Goal: Information Seeking & Learning: Learn about a topic

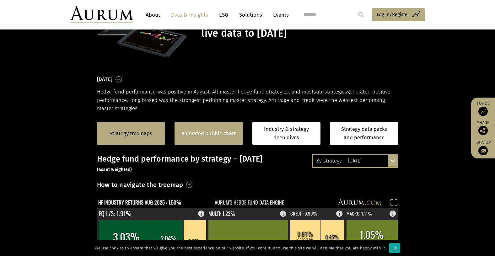
scroll to position [81, 0]
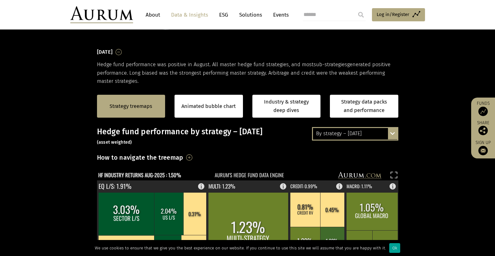
click at [390, 251] on div "Ok" at bounding box center [394, 248] width 11 height 10
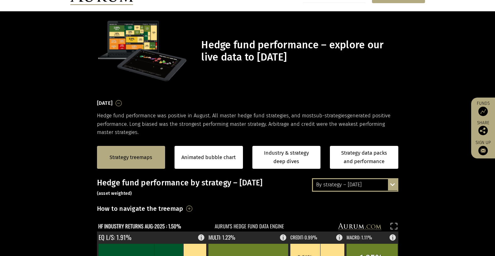
scroll to position [82, 0]
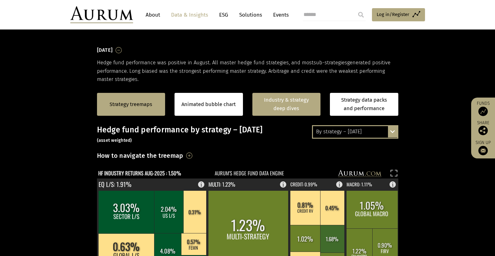
click at [285, 102] on link "Industry & strategy deep dives" at bounding box center [286, 104] width 68 height 23
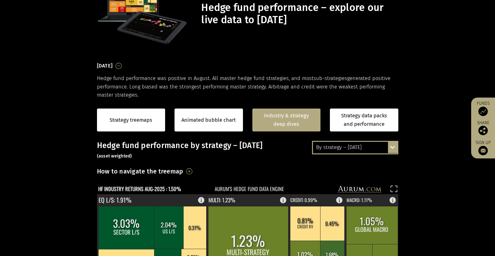
scroll to position [92, 0]
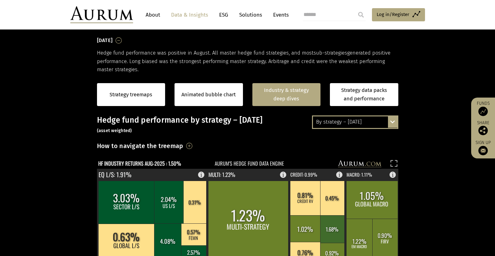
click at [390, 122] on div "By strategy – [DATE] By strategy – [DATE] By strategy – year to date 2016 – [DA…" at bounding box center [355, 121] width 86 height 13
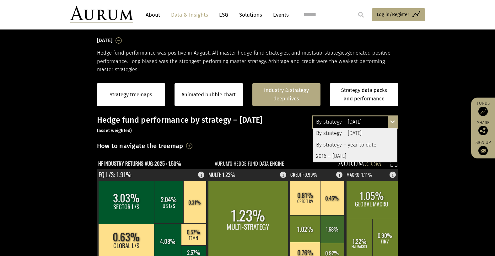
click at [420, 105] on div "Strategy treemaps Animated bubble chart Industry & strategy deep dives Strategy…" at bounding box center [247, 95] width 495 height 42
click at [278, 142] on div "How to navigate the treemap Hovering over one of the coloured boxes in the char…" at bounding box center [247, 148] width 301 height 15
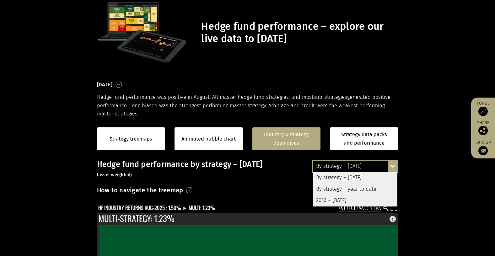
scroll to position [0, 0]
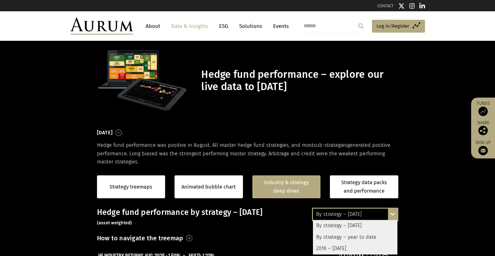
click at [198, 29] on link "Data & Insights" at bounding box center [189, 26] width 43 height 12
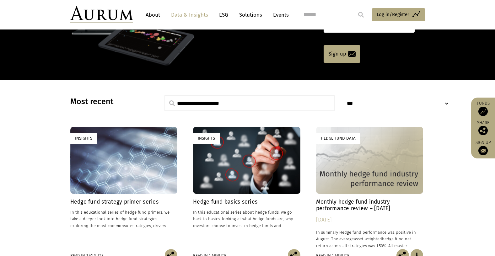
scroll to position [133, 0]
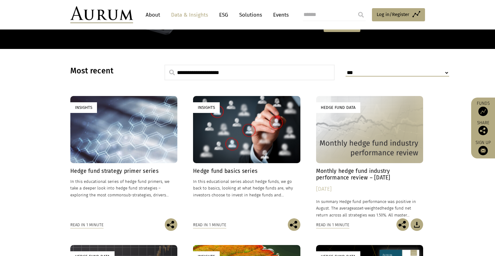
click at [195, 77] on input "text" at bounding box center [249, 73] width 170 height 16
type input "********"
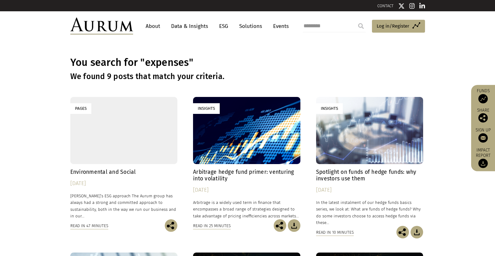
click at [247, 28] on link "Solutions" at bounding box center [250, 26] width 29 height 12
